Goal: Information Seeking & Learning: Learn about a topic

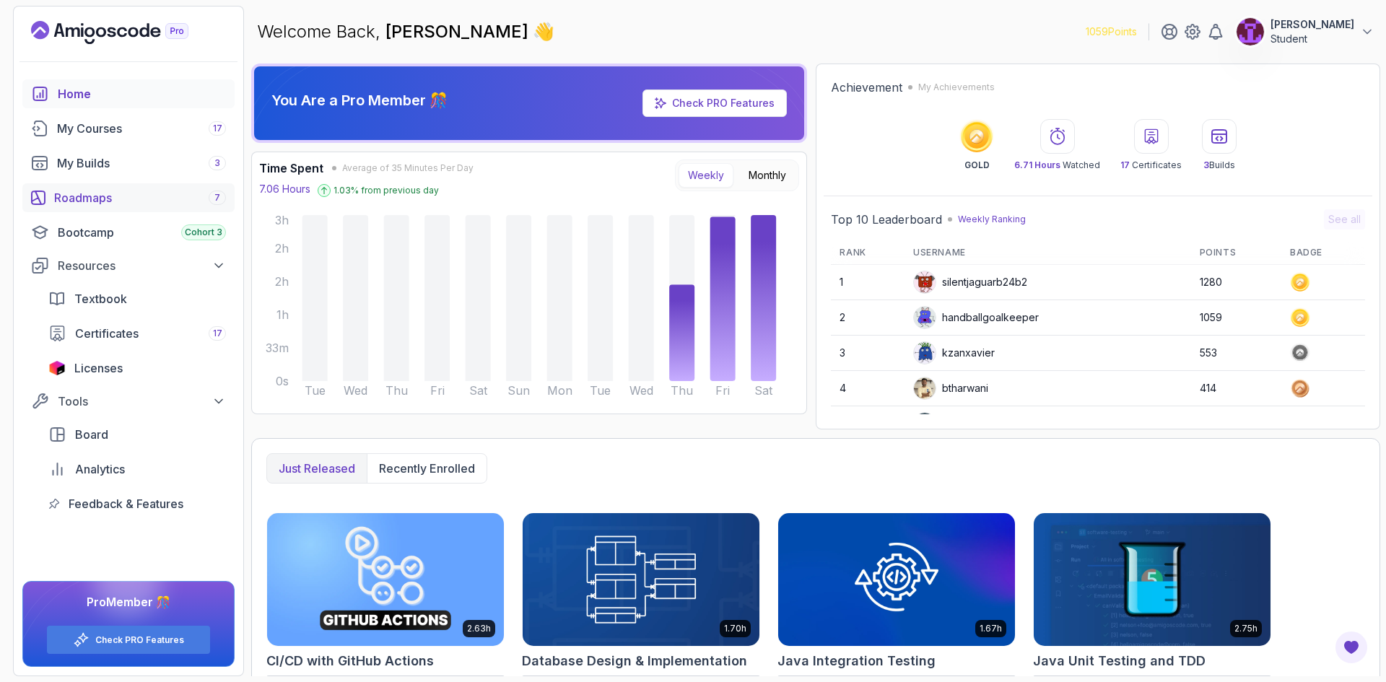
click at [131, 203] on div "Roadmaps 7" at bounding box center [140, 197] width 172 height 17
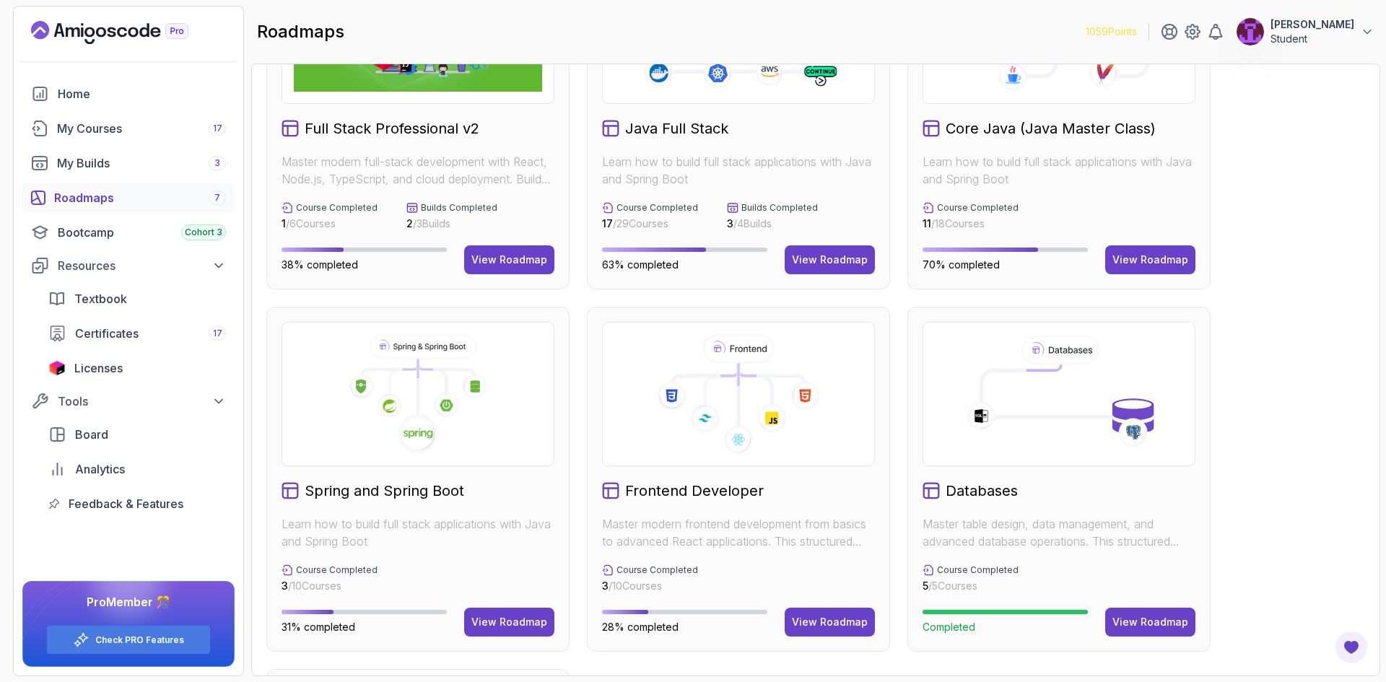
scroll to position [144, 0]
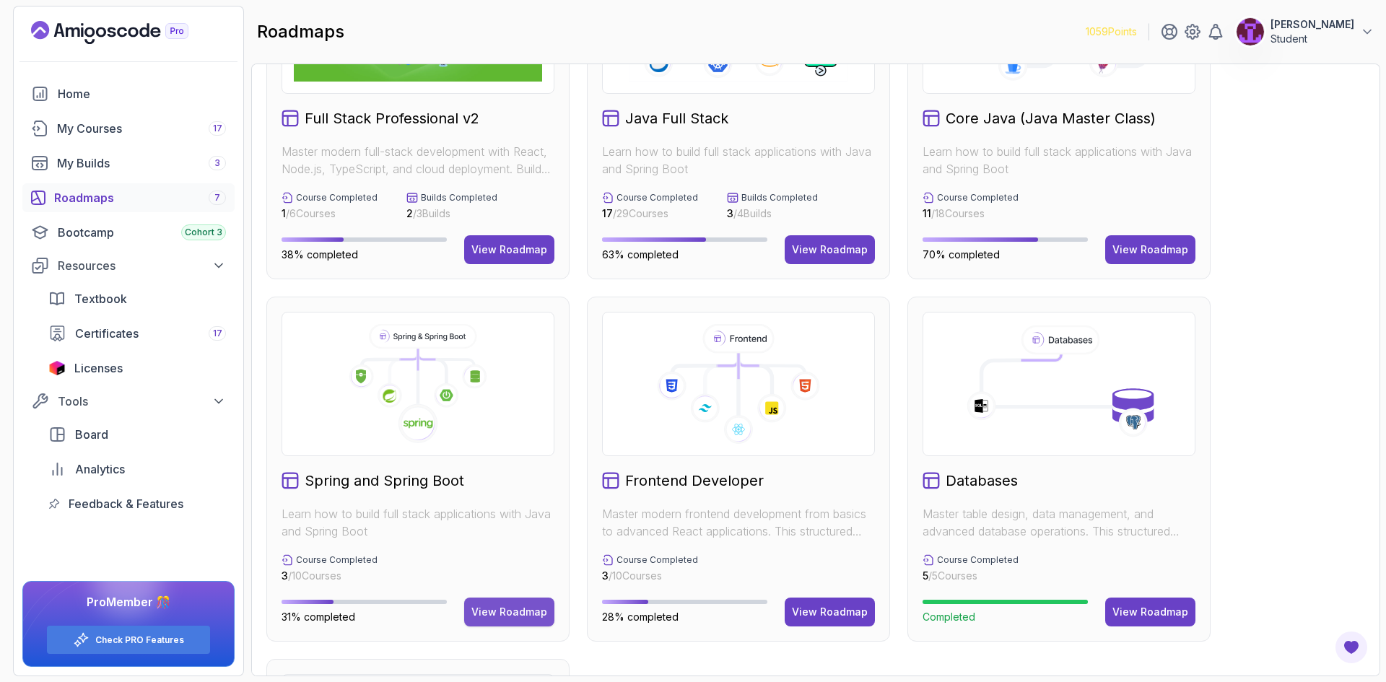
click at [502, 612] on div "View Roadmap" at bounding box center [509, 612] width 76 height 14
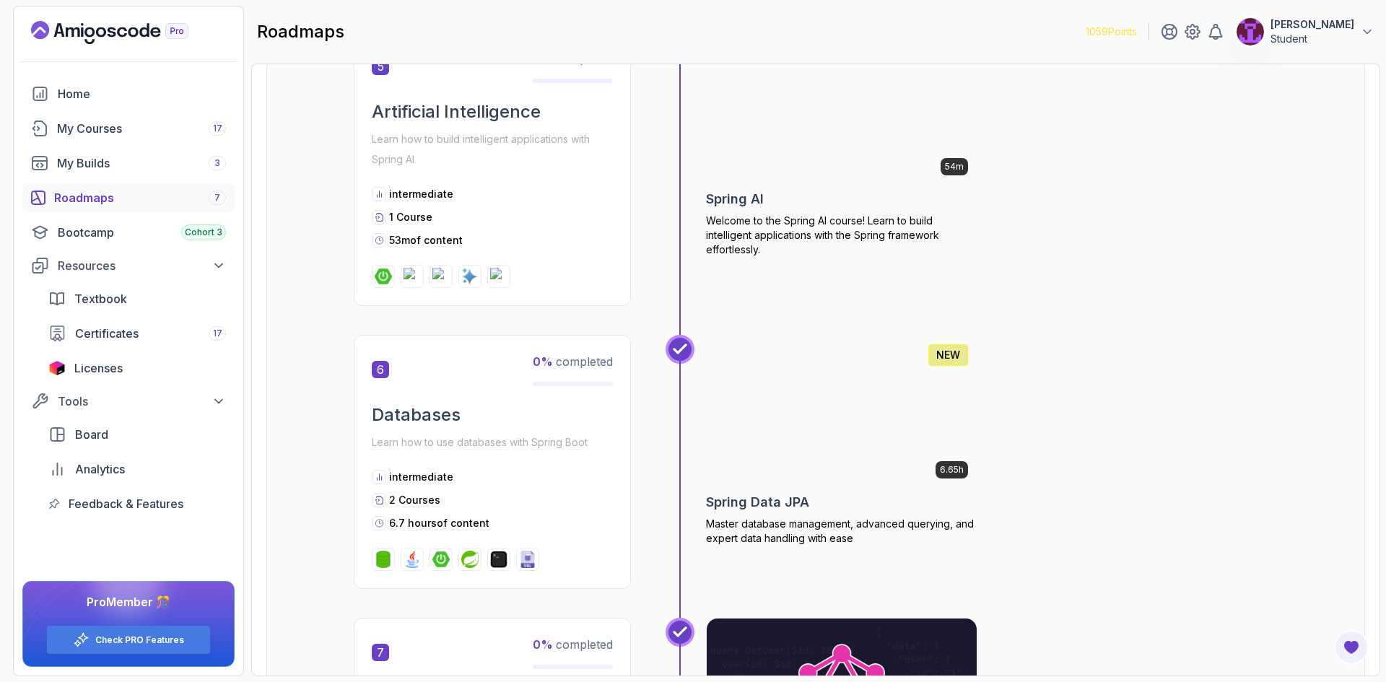
scroll to position [1602, 0]
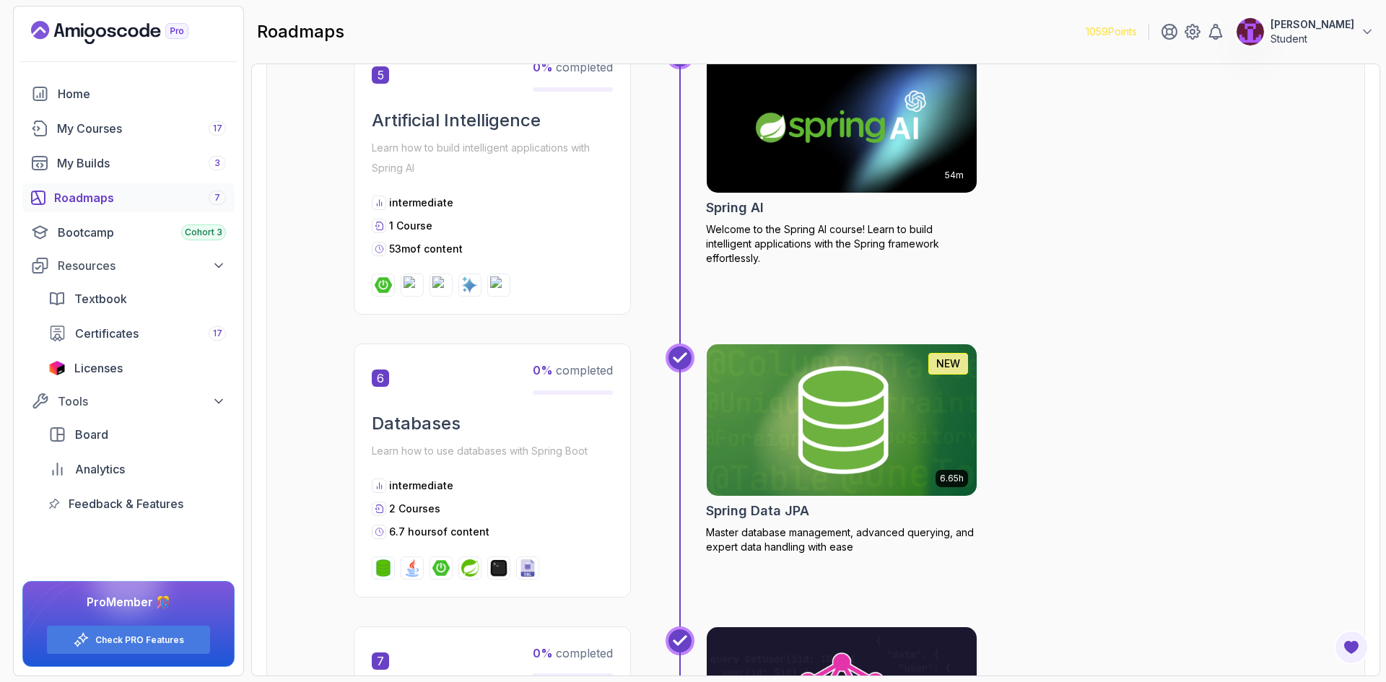
click at [769, 381] on img at bounding box center [842, 420] width 284 height 159
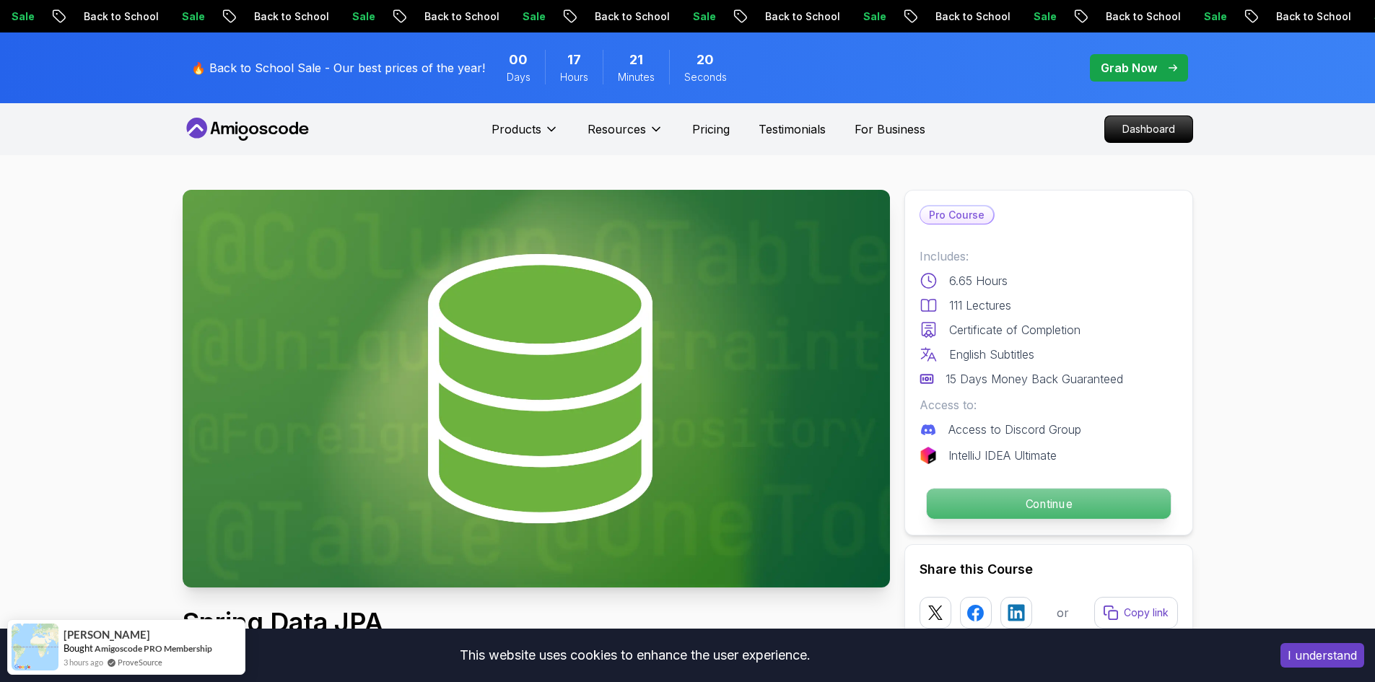
click at [1046, 498] on p "Continue" at bounding box center [1048, 504] width 244 height 30
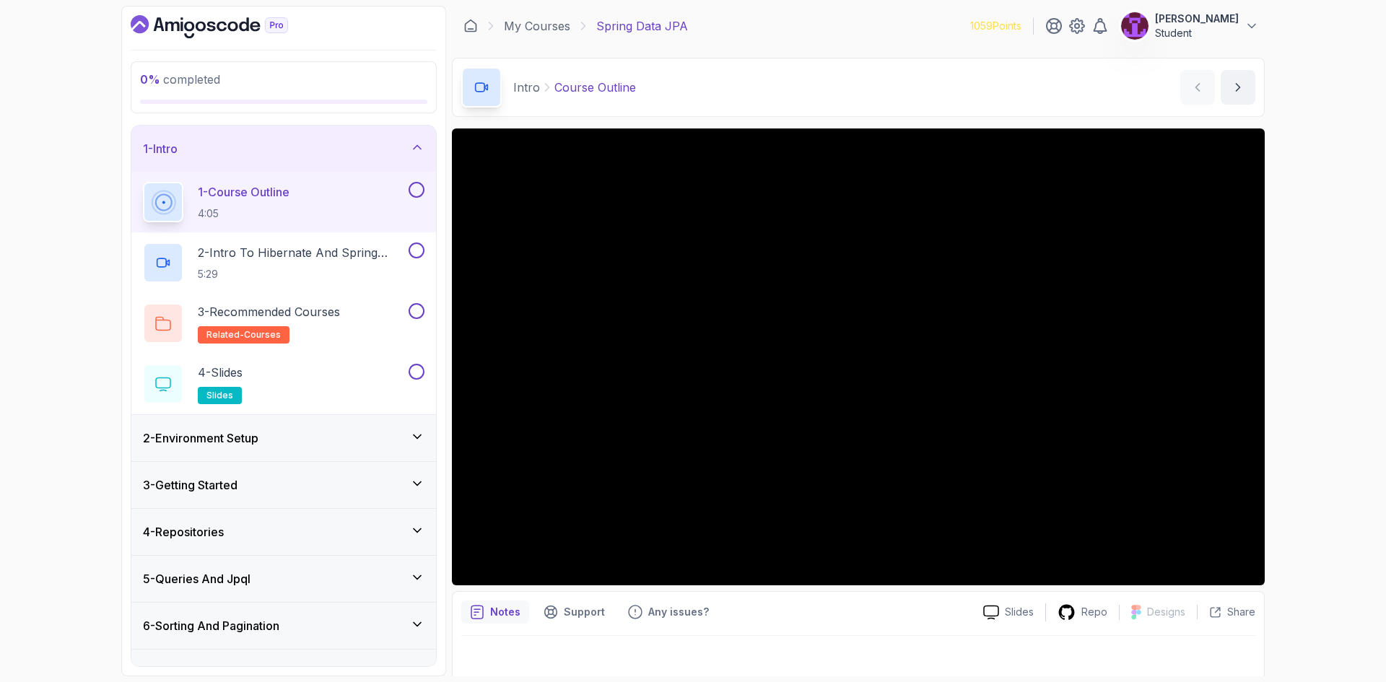
click at [416, 187] on button at bounding box center [416, 190] width 16 height 16
click at [415, 255] on button at bounding box center [416, 250] width 16 height 16
click at [419, 304] on button at bounding box center [416, 311] width 16 height 16
click at [420, 371] on button at bounding box center [416, 372] width 16 height 16
click at [340, 310] on p "3 - Recommended Courses" at bounding box center [269, 311] width 142 height 17
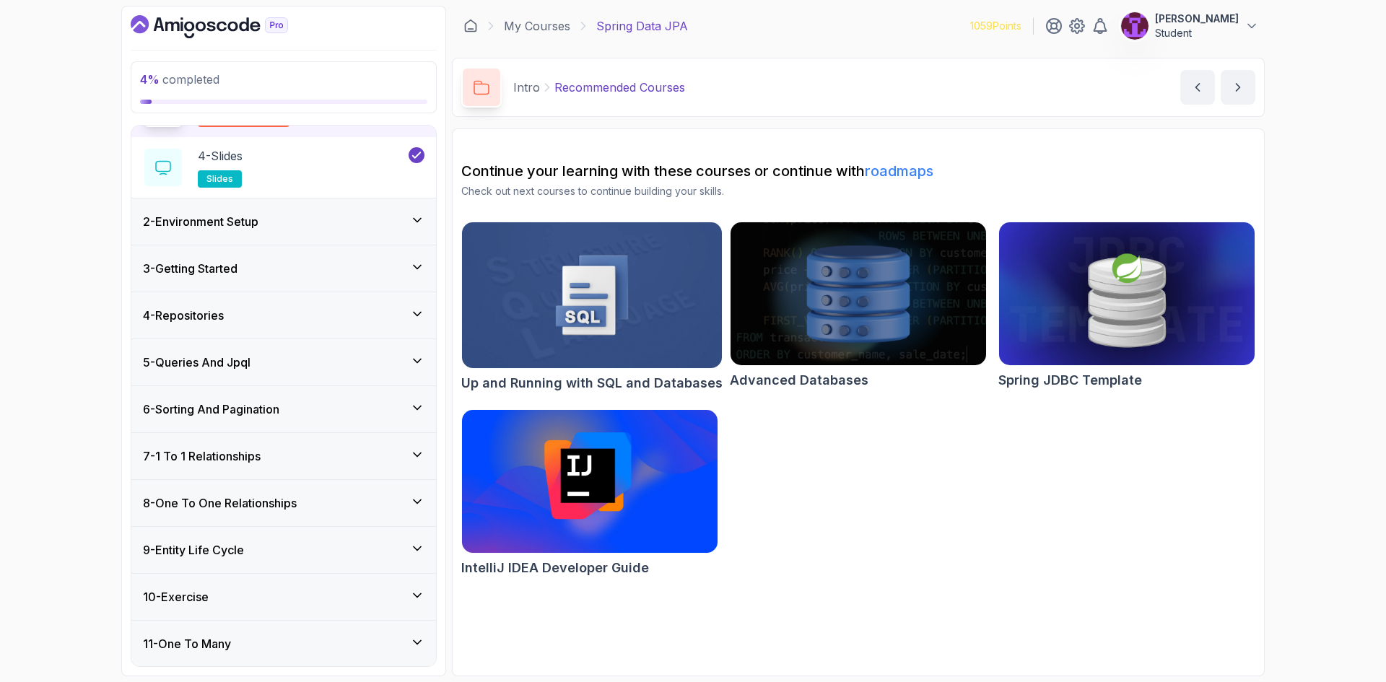
click at [353, 225] on div "2 - Environment Setup" at bounding box center [283, 221] width 281 height 17
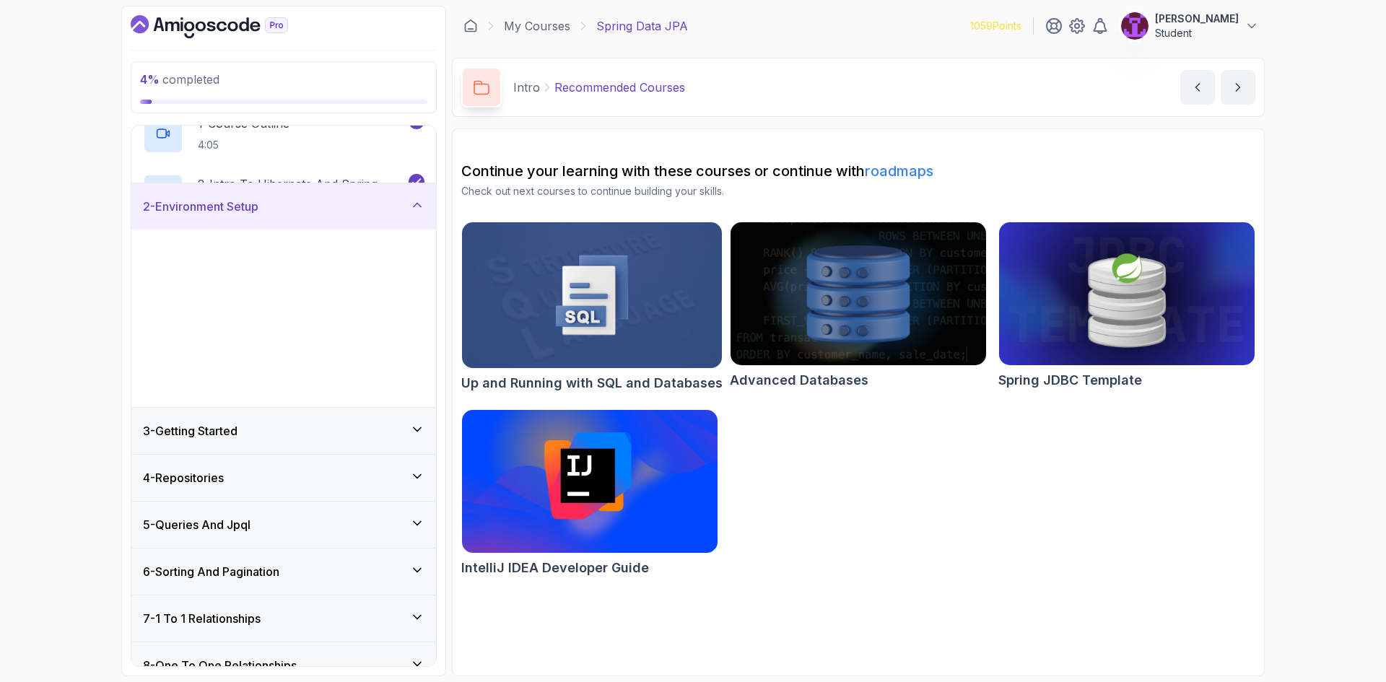
scroll to position [50, 0]
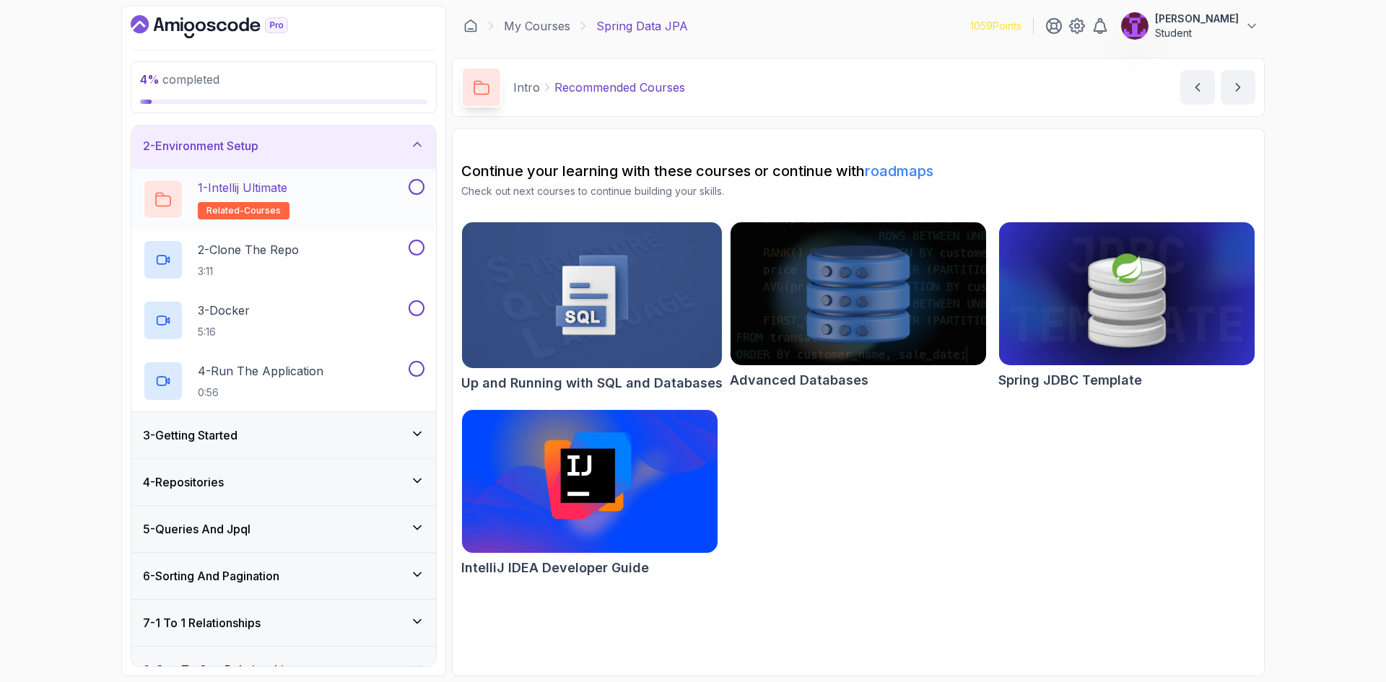
click at [416, 184] on button at bounding box center [416, 187] width 16 height 16
click at [419, 248] on button at bounding box center [416, 248] width 16 height 16
click at [340, 302] on div "3 - Docker 5:16" at bounding box center [274, 320] width 263 height 40
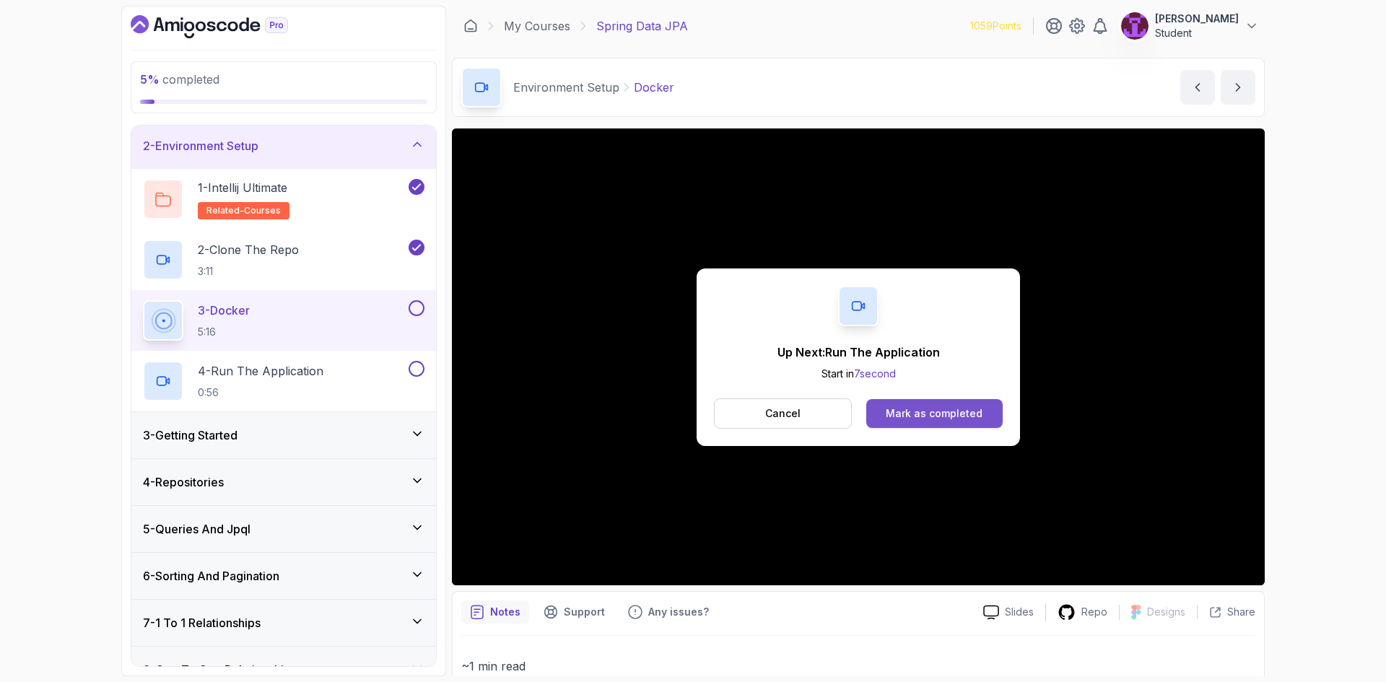
click at [938, 410] on div "Mark as completed" at bounding box center [933, 413] width 97 height 14
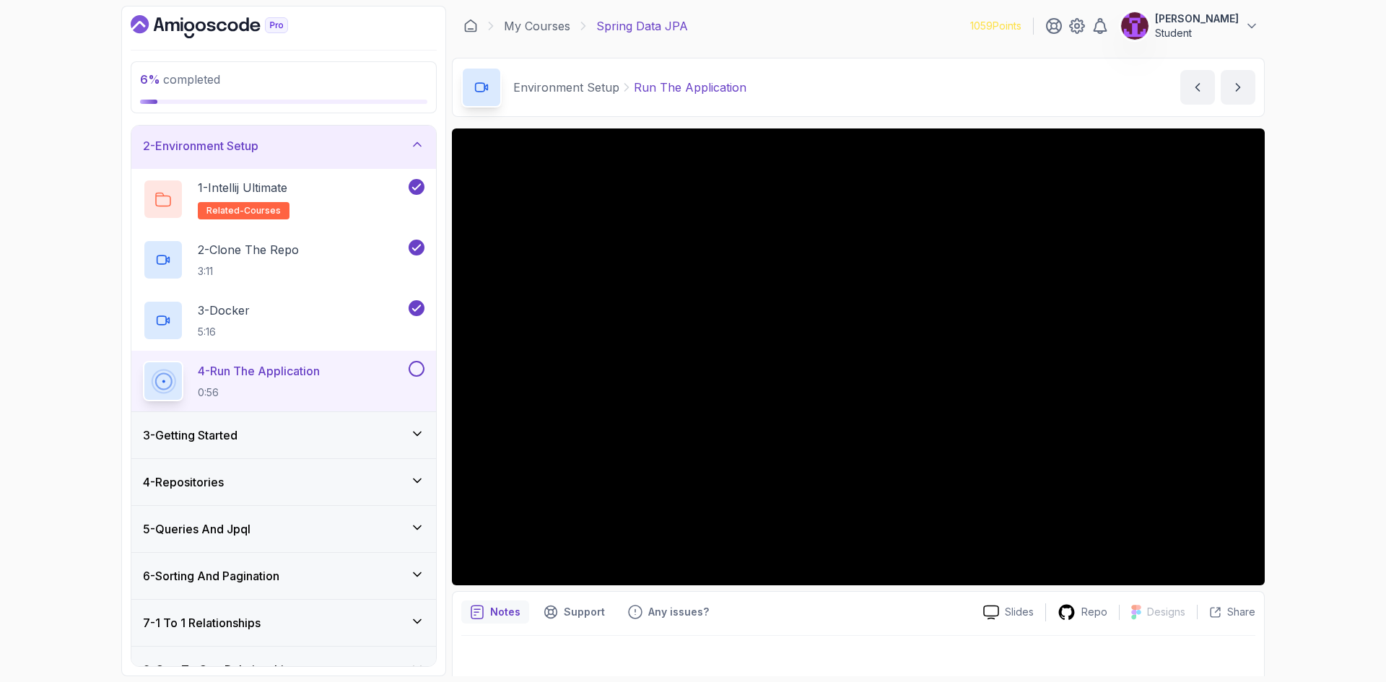
click at [417, 372] on button at bounding box center [416, 369] width 16 height 16
click at [409, 437] on div "3 - Getting Started" at bounding box center [283, 434] width 281 height 17
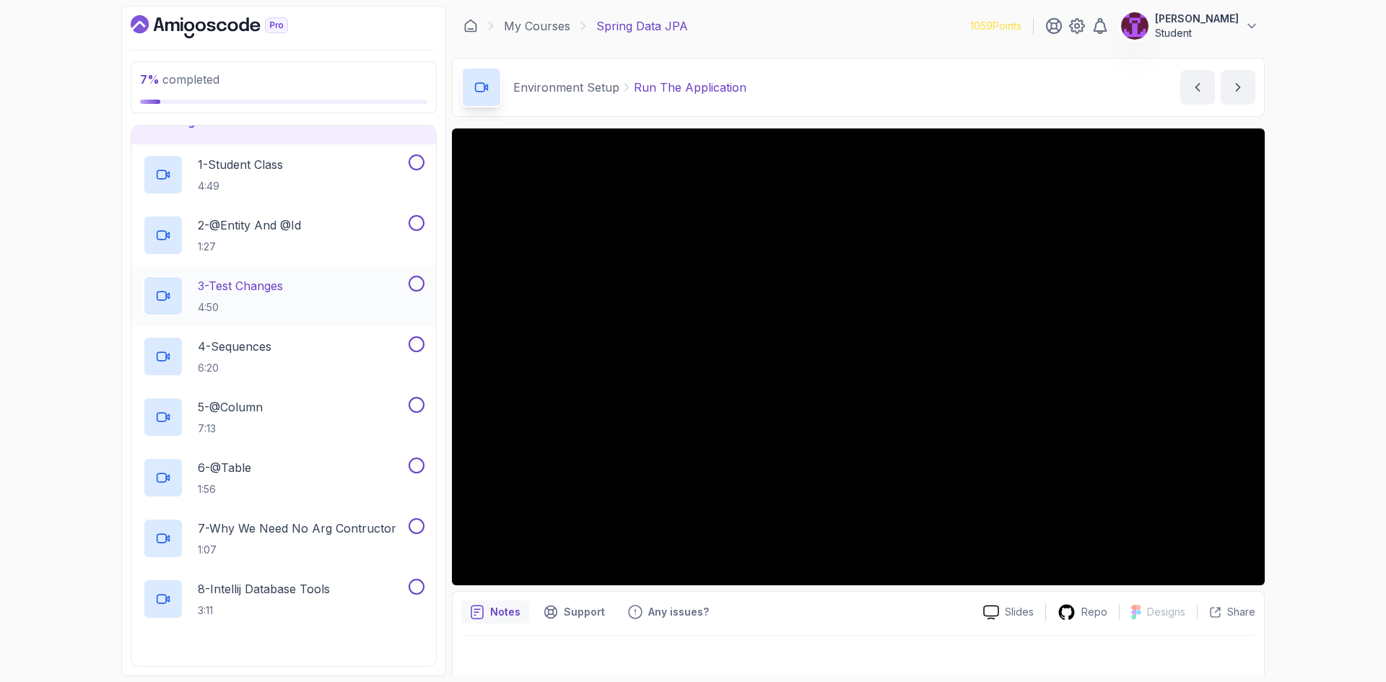
scroll to position [122, 0]
click at [334, 346] on div "4 - Sequences 6:20" at bounding box center [274, 356] width 263 height 40
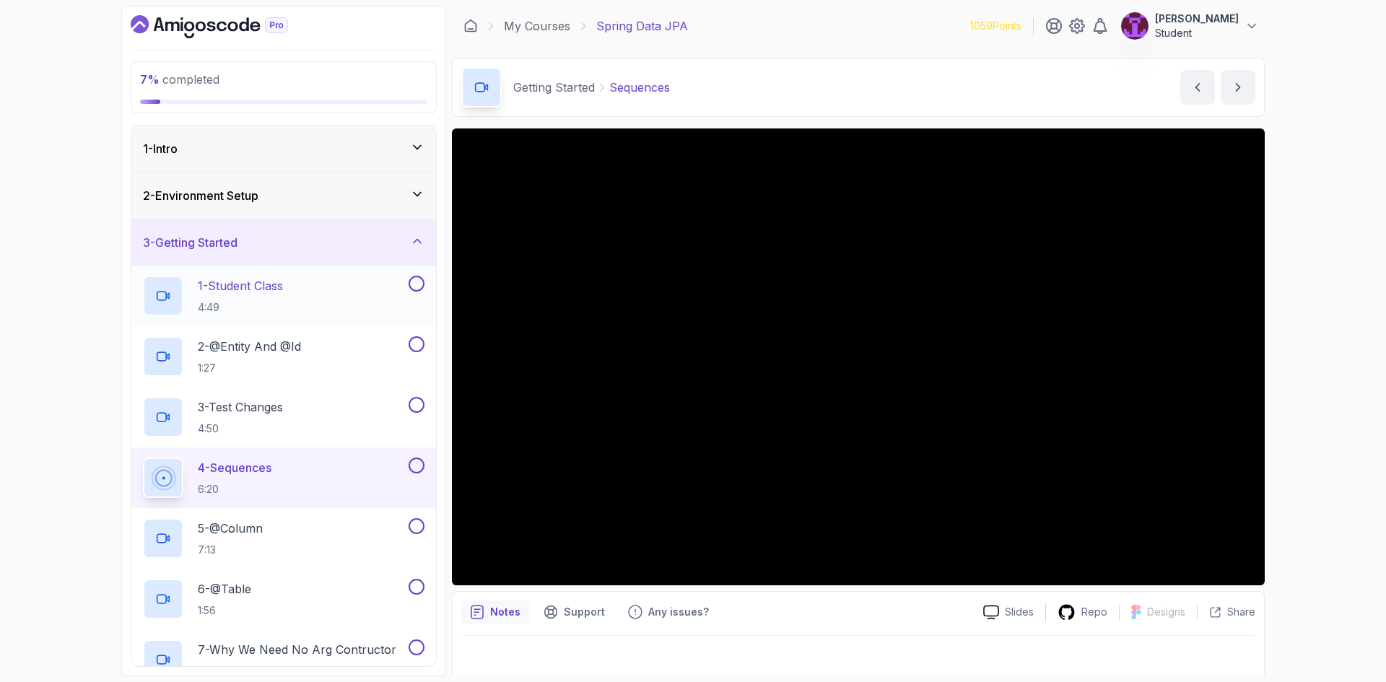
click at [423, 287] on button at bounding box center [416, 284] width 16 height 16
click at [419, 341] on button at bounding box center [416, 344] width 16 height 16
click at [415, 403] on button at bounding box center [416, 405] width 16 height 16
click at [414, 466] on button at bounding box center [416, 466] width 16 height 16
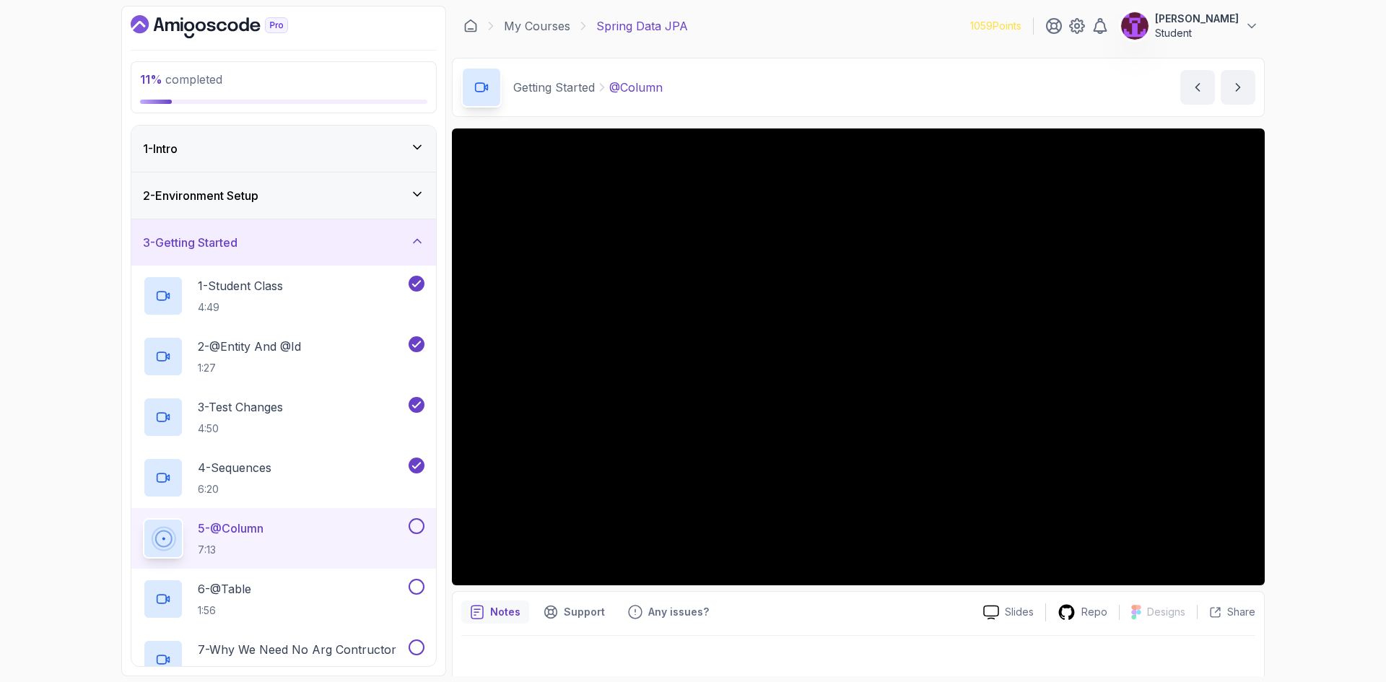
click at [422, 527] on button at bounding box center [416, 526] width 16 height 16
click at [355, 586] on div "6 - @Table 1:56" at bounding box center [274, 599] width 263 height 40
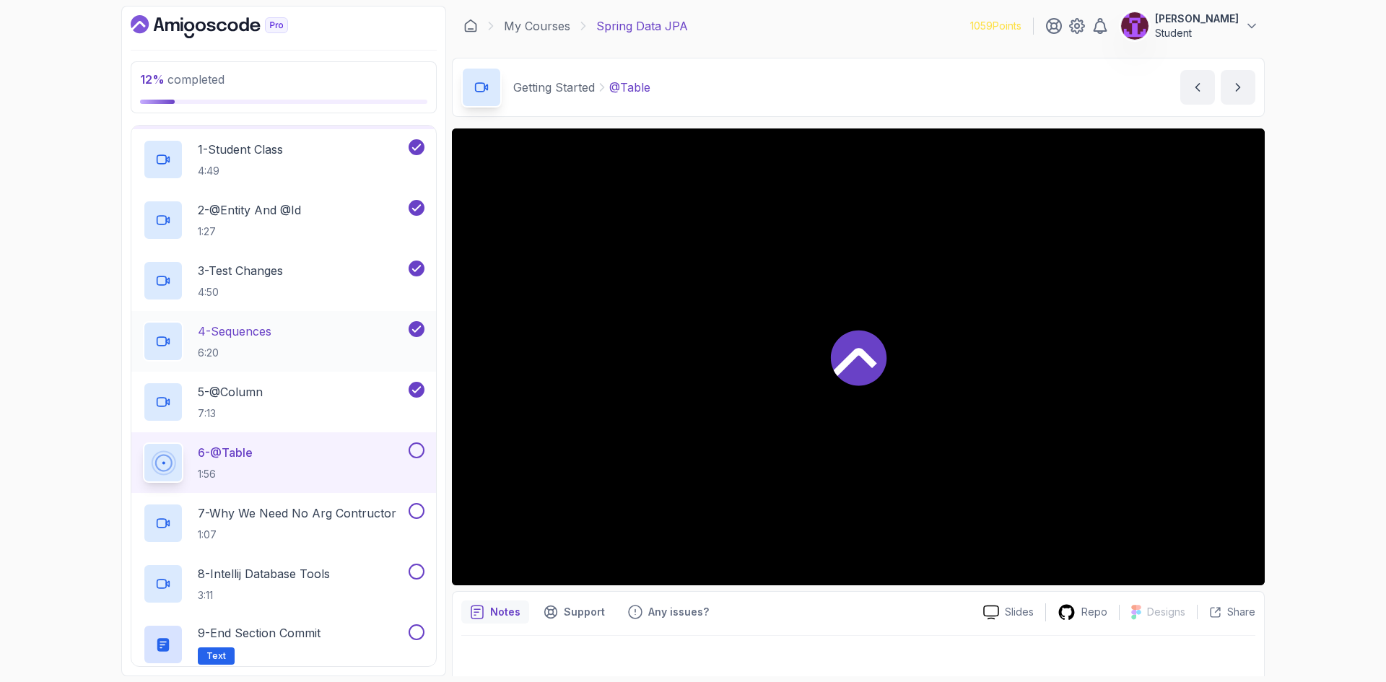
scroll to position [144, 0]
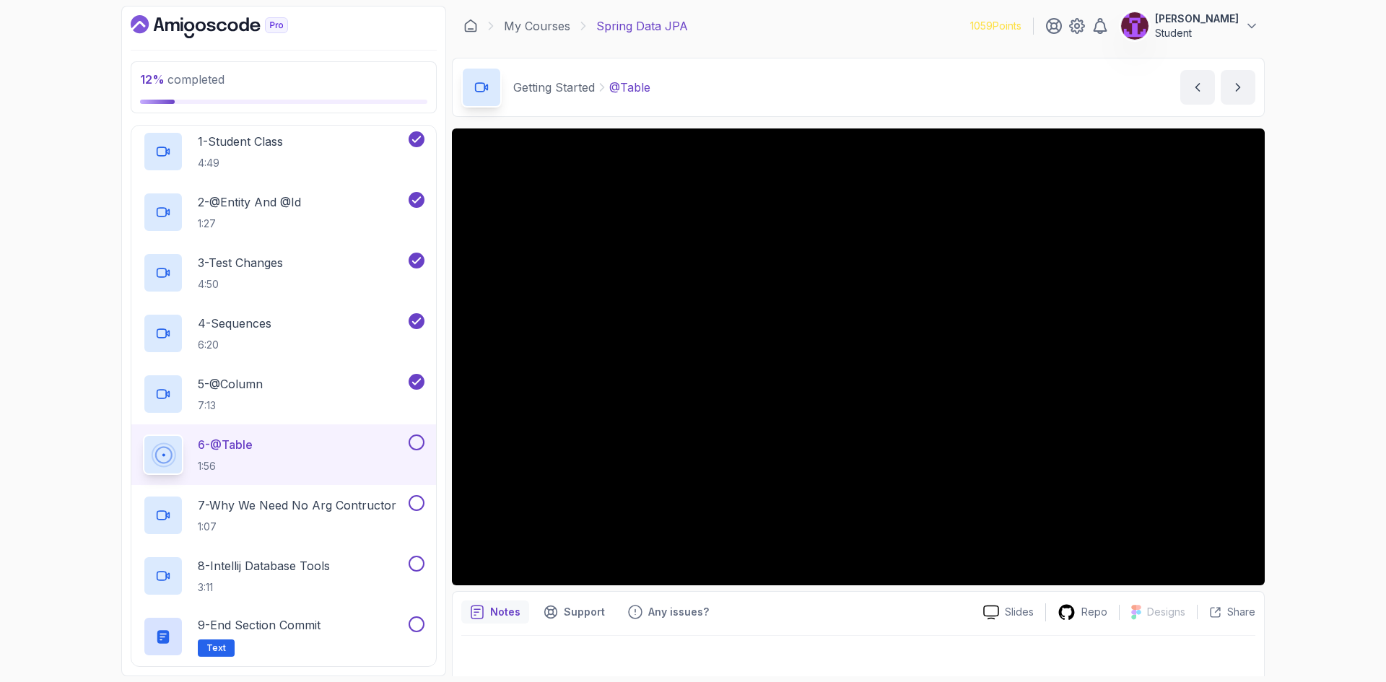
click at [413, 445] on button at bounding box center [416, 442] width 16 height 16
click at [384, 515] on h2 "7 - Why We Need No Arg Contructor 1:07" at bounding box center [297, 515] width 198 height 38
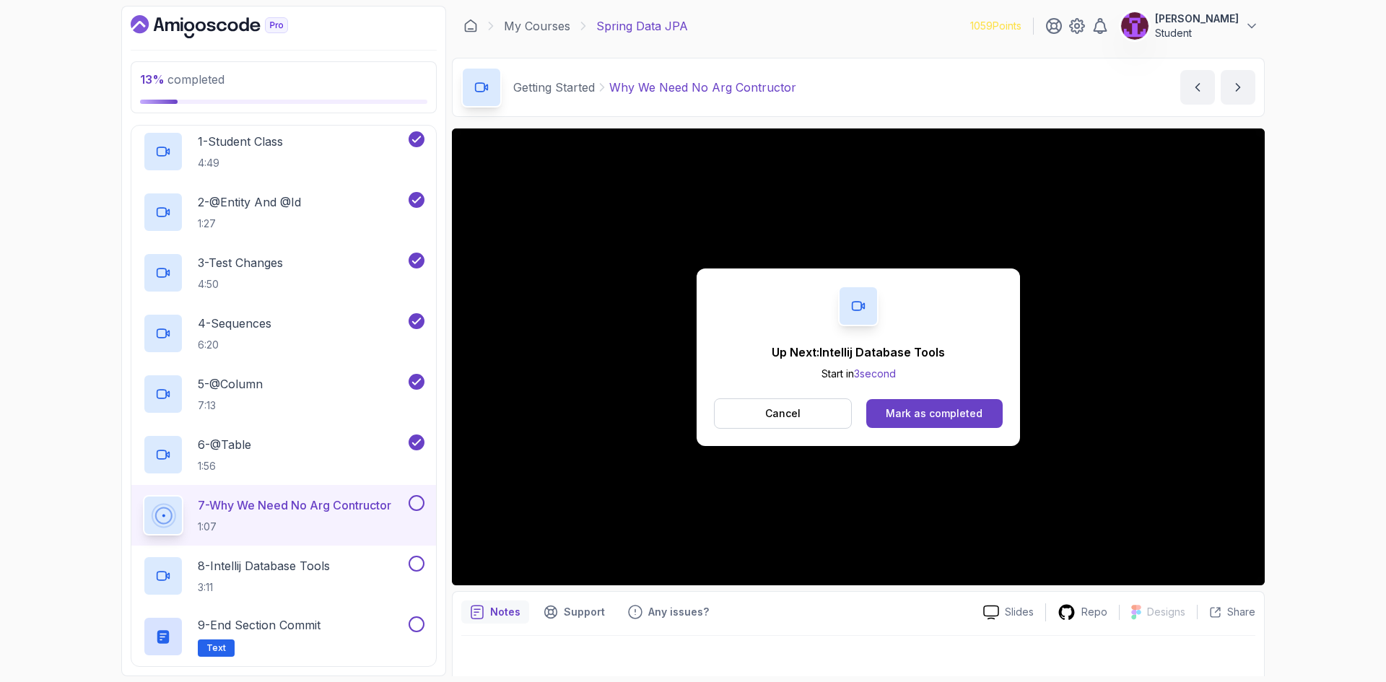
click at [411, 499] on button at bounding box center [416, 503] width 16 height 16
click at [414, 561] on button at bounding box center [416, 564] width 16 height 16
click at [415, 622] on button at bounding box center [416, 624] width 16 height 16
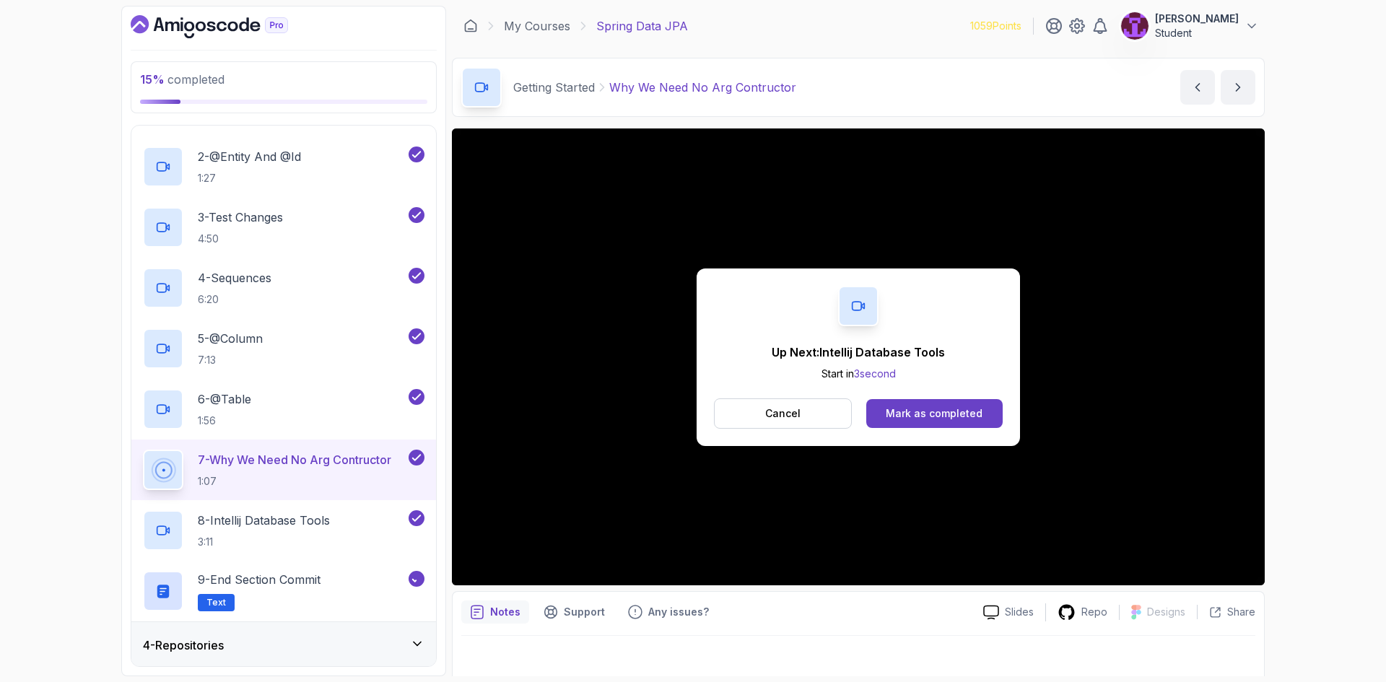
scroll to position [289, 0]
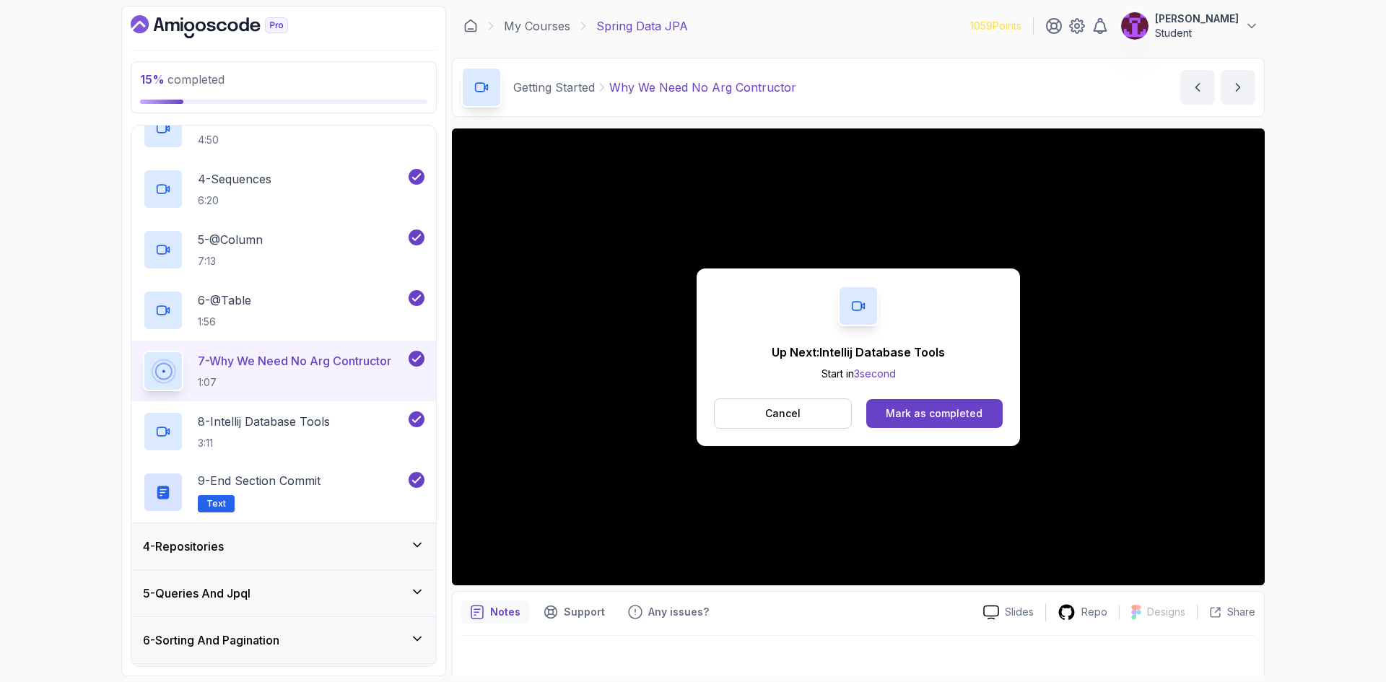
click at [383, 537] on div "4 - Repositories" at bounding box center [283, 546] width 305 height 46
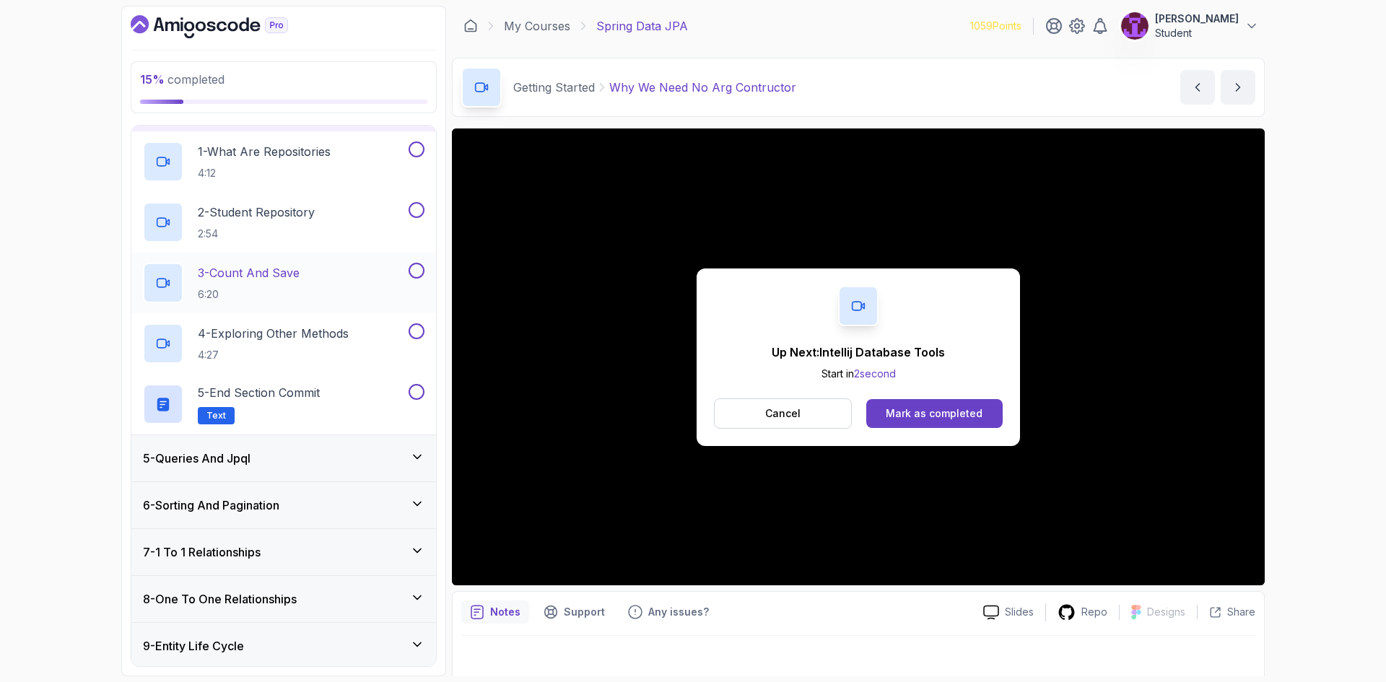
scroll to position [144, 0]
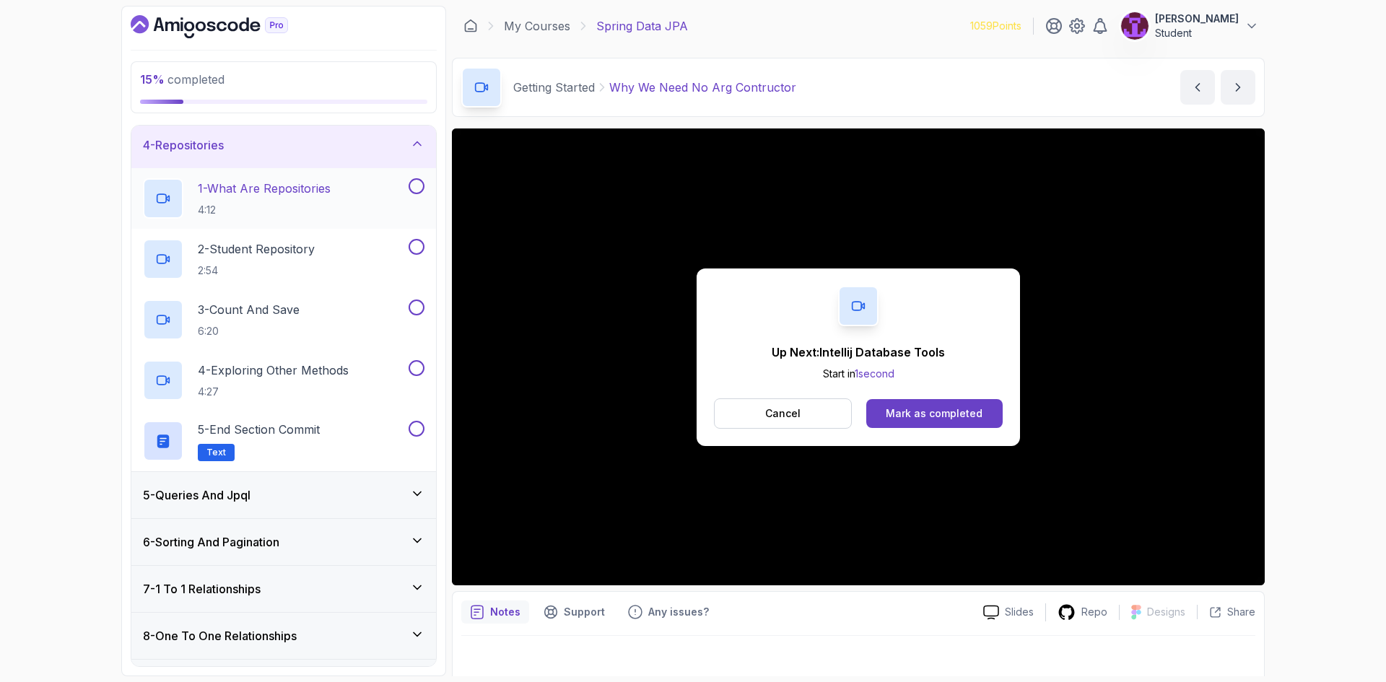
click at [354, 216] on div "1 - What Are Repositories 4:12" at bounding box center [274, 198] width 263 height 40
click at [408, 179] on div at bounding box center [415, 186] width 19 height 16
click at [425, 188] on div "1 - What Are Repositories 4:12" at bounding box center [283, 198] width 305 height 61
click at [419, 185] on button at bounding box center [416, 186] width 16 height 16
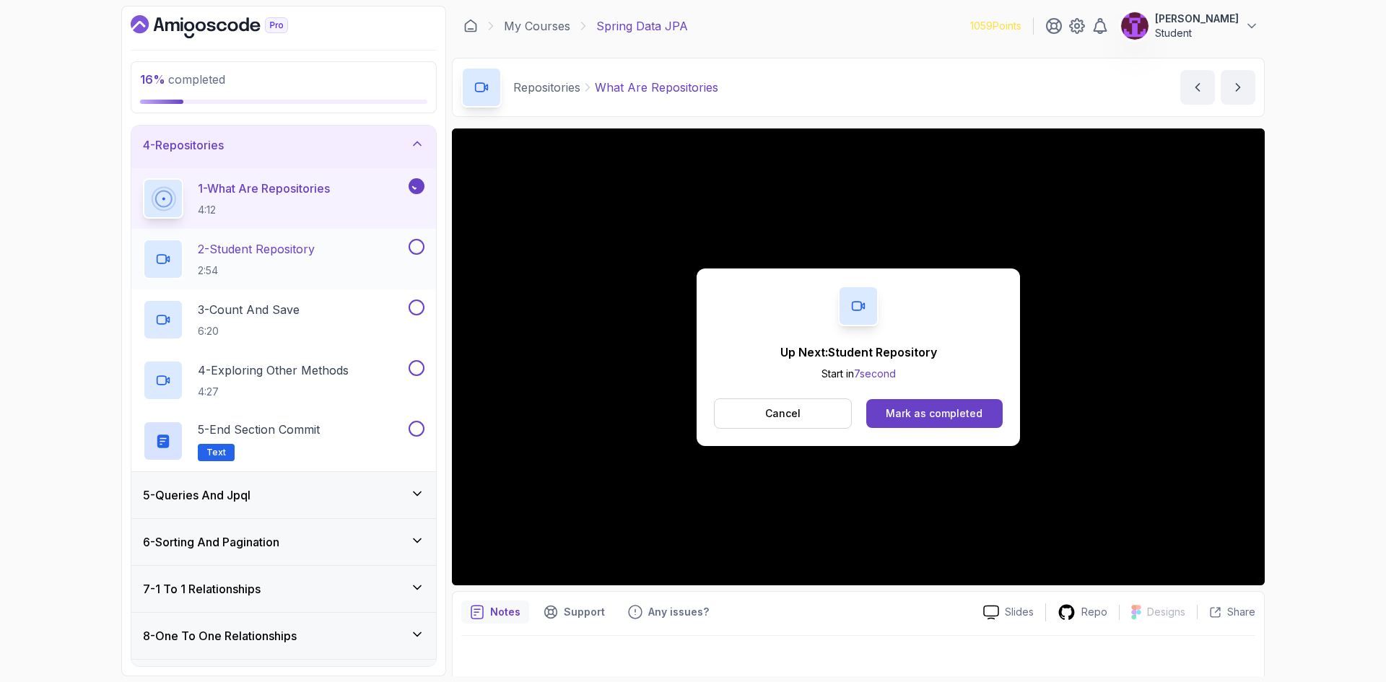
click at [362, 245] on div "2 - Student Repository 2:54" at bounding box center [274, 259] width 263 height 40
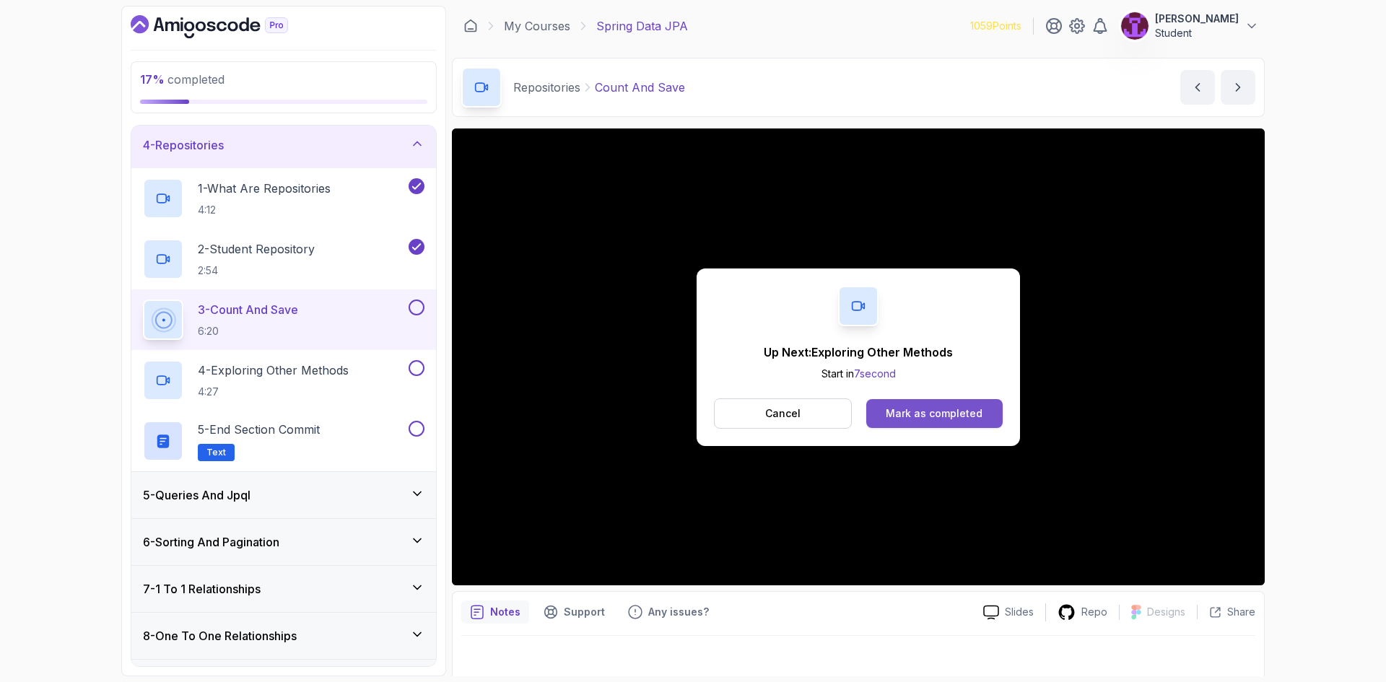
click at [926, 415] on div "Mark as completed" at bounding box center [933, 413] width 97 height 14
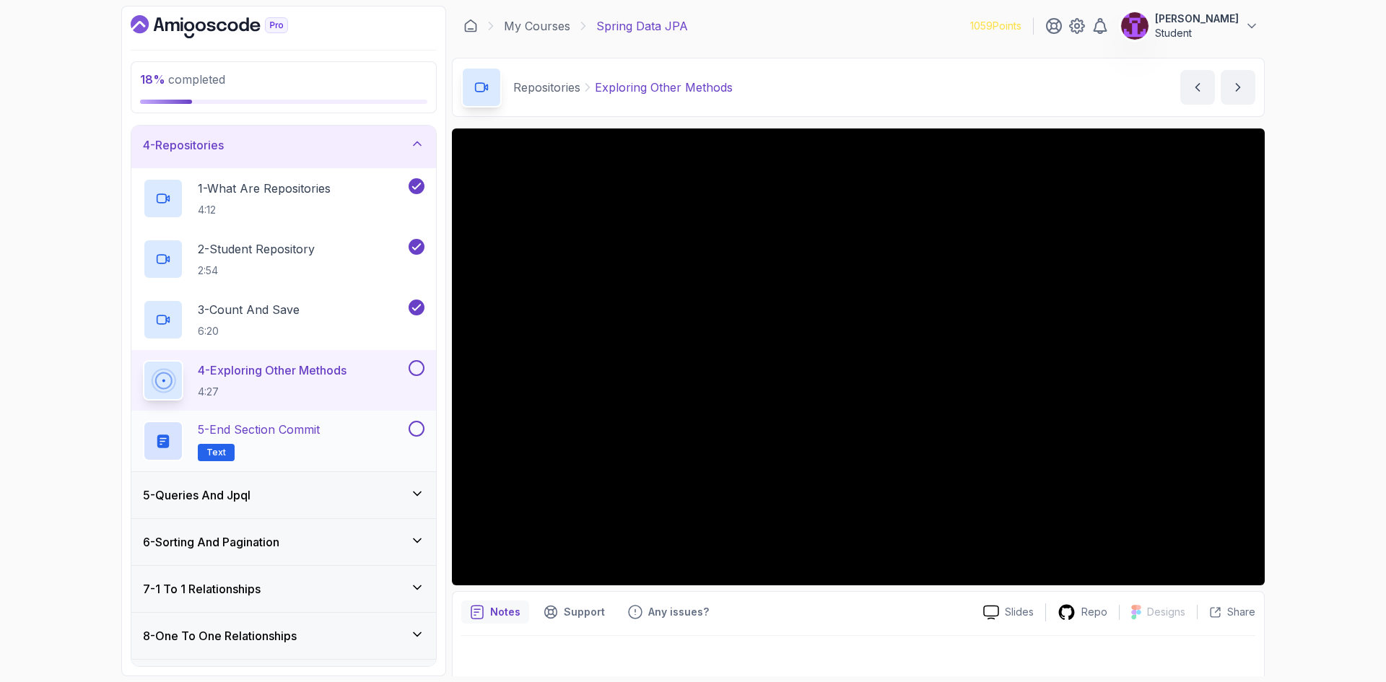
click at [369, 429] on div "5 - End Section Commit Text" at bounding box center [274, 441] width 263 height 40
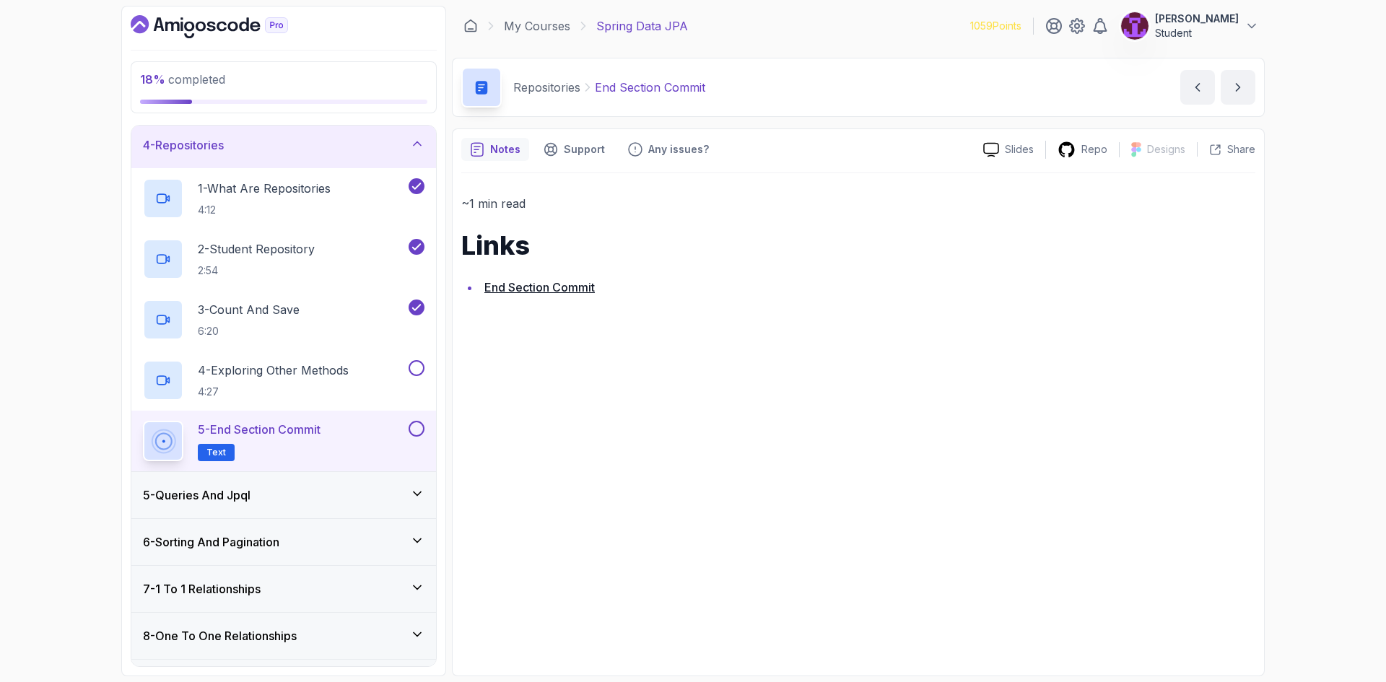
click at [414, 429] on button at bounding box center [416, 429] width 16 height 16
click at [408, 358] on div "4 - Exploring Other Methods 4:27" at bounding box center [283, 380] width 305 height 61
click at [419, 369] on button at bounding box center [416, 368] width 16 height 16
click at [401, 477] on div "5 - Queries And Jpql" at bounding box center [283, 495] width 305 height 46
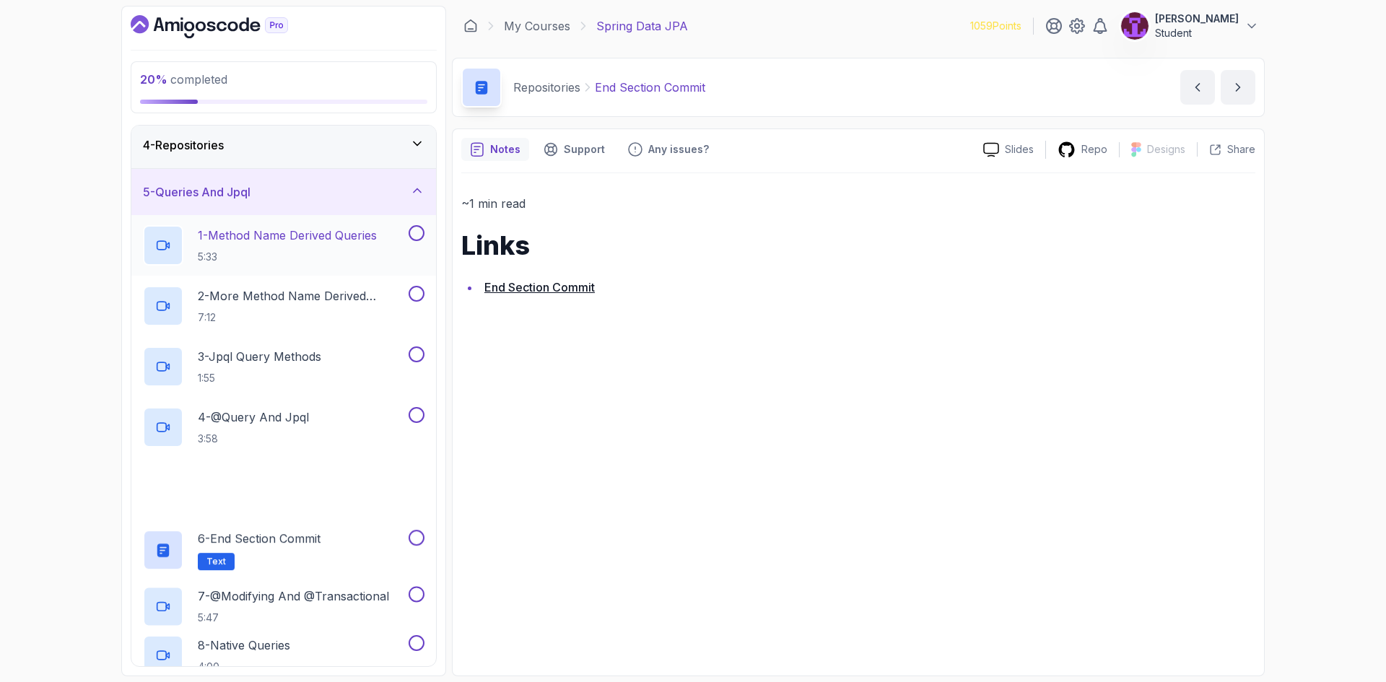
click at [321, 246] on h2 "1 - Method Name Derived Queries 5:33" at bounding box center [287, 246] width 179 height 38
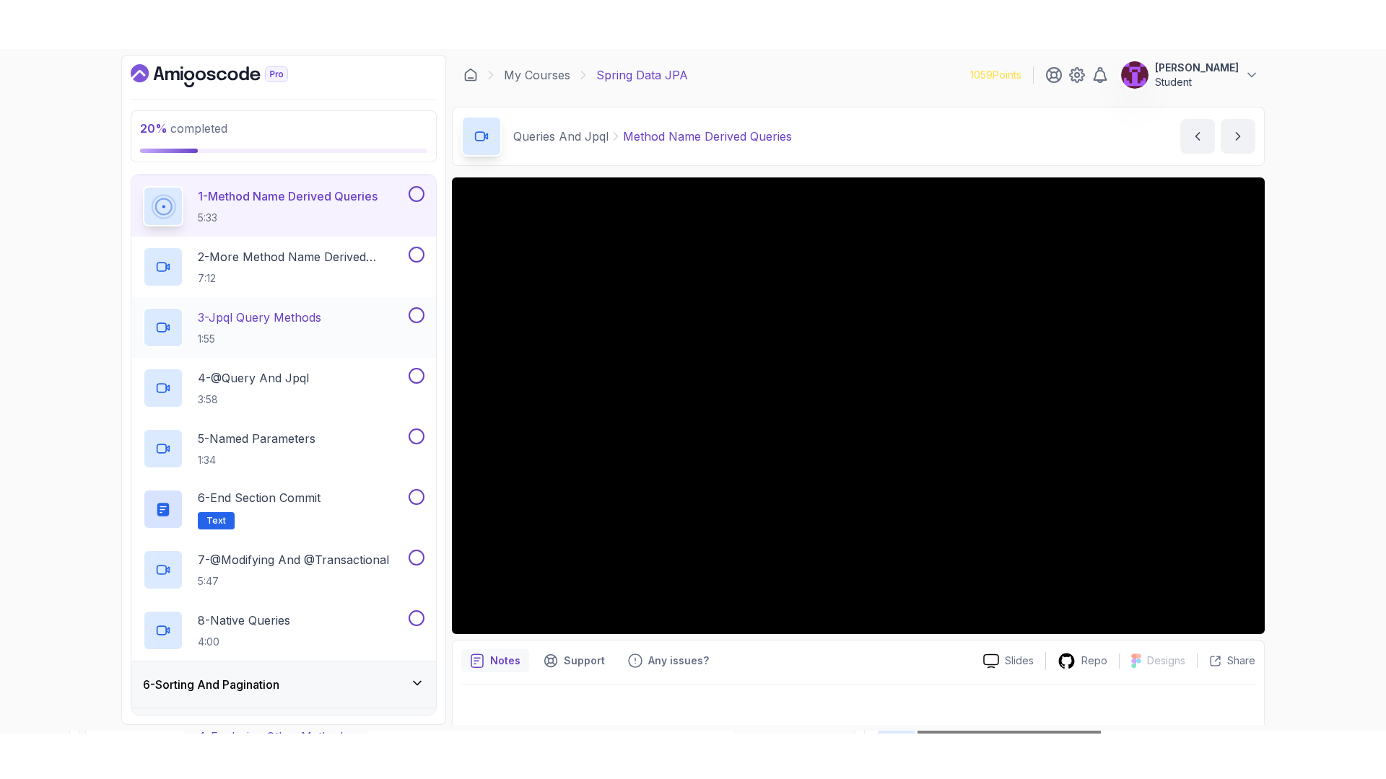
scroll to position [216, 0]
